Goal: Task Accomplishment & Management: Manage account settings

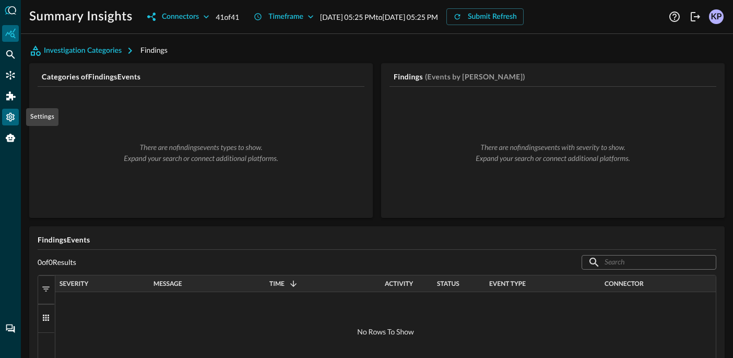
click at [15, 119] on icon "Settings" at bounding box center [10, 117] width 10 height 10
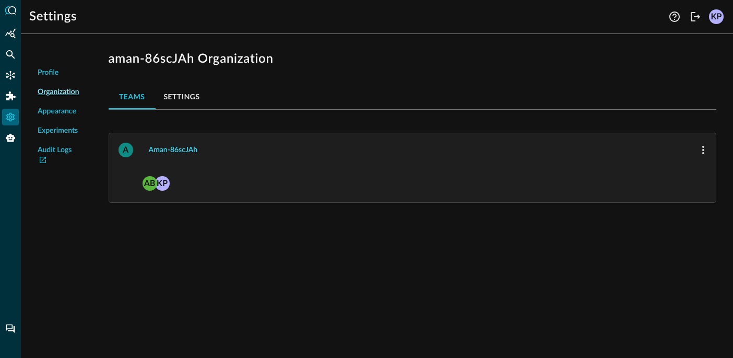
click at [183, 146] on div "aman-86scJAh" at bounding box center [173, 150] width 49 height 13
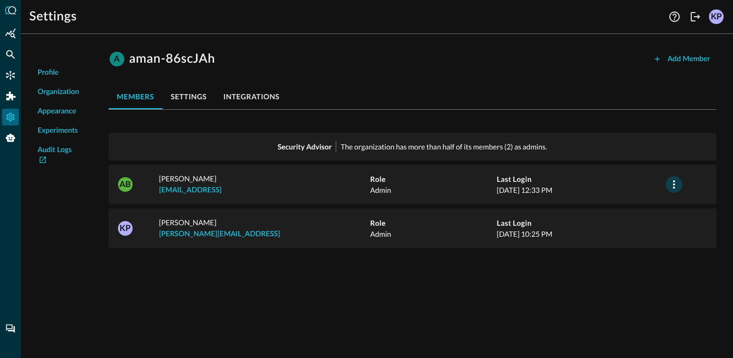
click at [631, 184] on icon "button" at bounding box center [674, 184] width 13 height 13
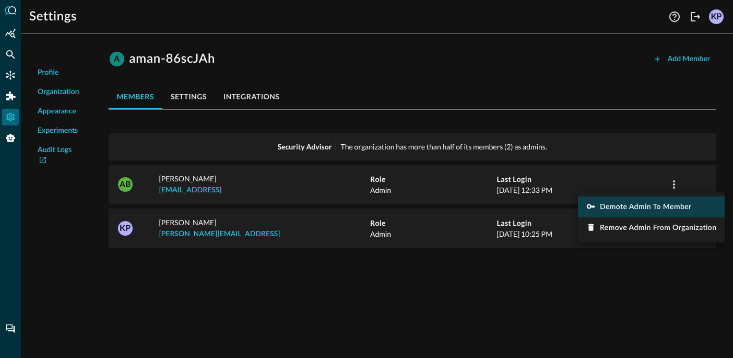
click at [631, 205] on span "Demote Admin to Member" at bounding box center [646, 206] width 92 height 7
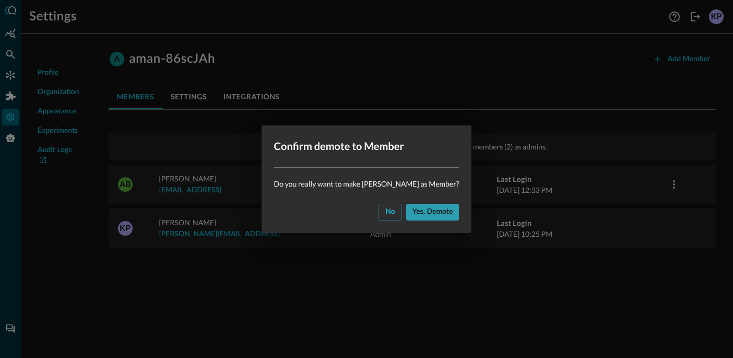
click at [439, 209] on div "Yes, demote" at bounding box center [433, 211] width 41 height 13
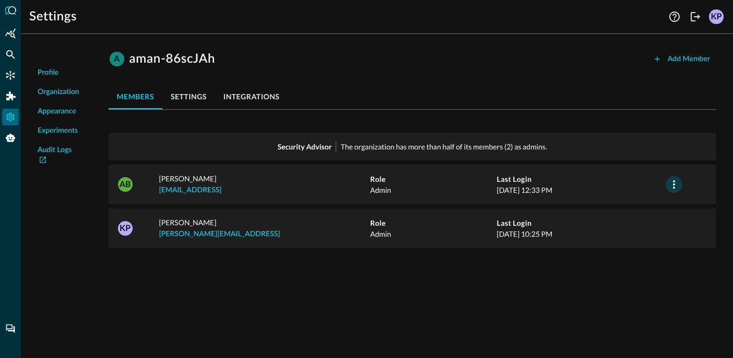
click at [671, 179] on icon "button" at bounding box center [674, 184] width 13 height 13
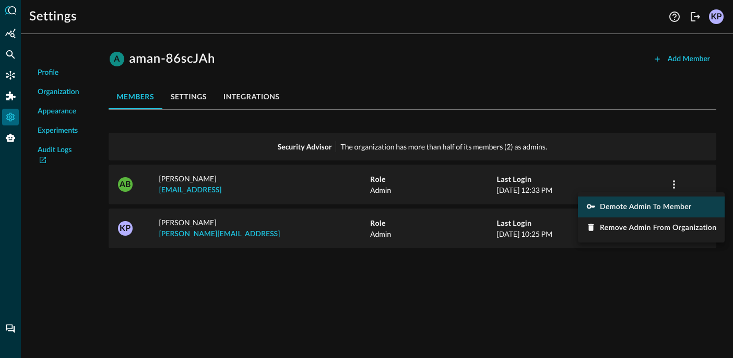
click at [632, 205] on span "Demote Admin to Member" at bounding box center [646, 206] width 92 height 7
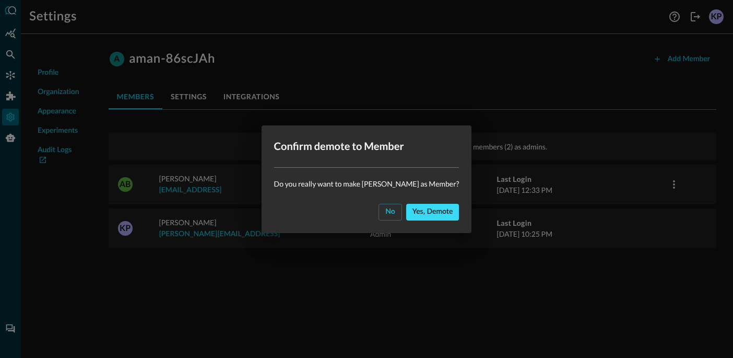
click at [437, 207] on div "Yes, demote" at bounding box center [433, 211] width 41 height 13
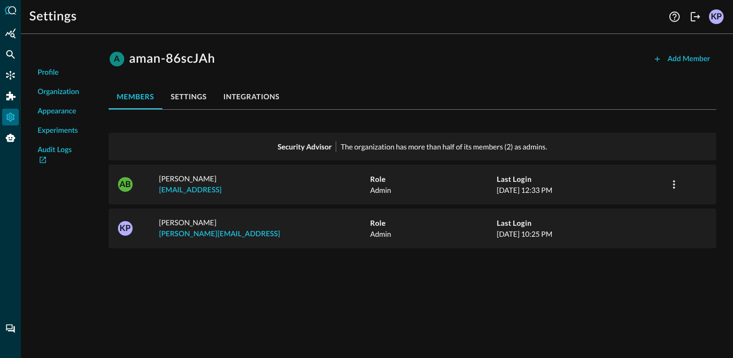
click at [357, 116] on div "A aman-86scJAh Add Member members settings integrations Security Advisor The or…" at bounding box center [412, 152] width 625 height 220
